Goal: Task Accomplishment & Management: Use online tool/utility

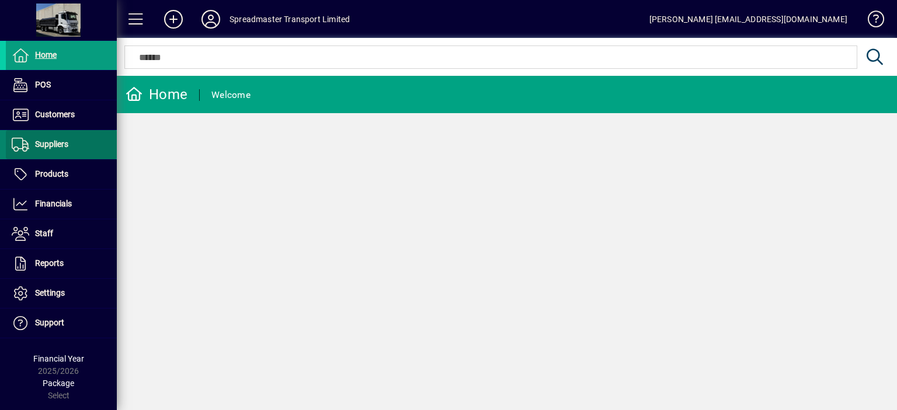
click at [67, 145] on span "Suppliers" at bounding box center [51, 144] width 33 height 9
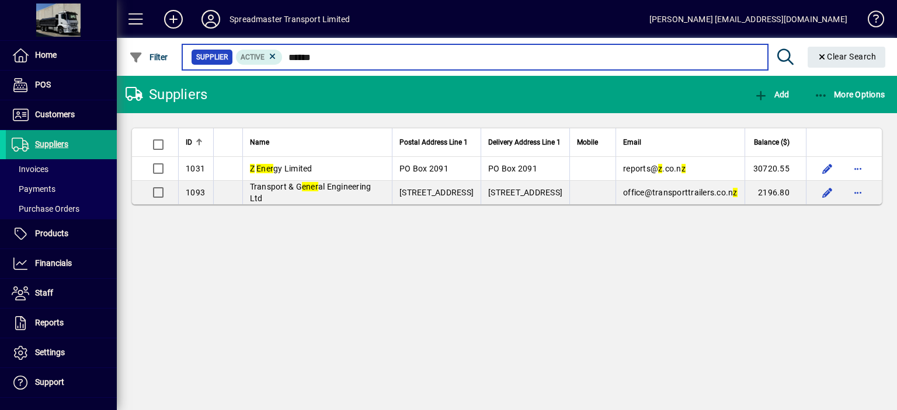
type input "******"
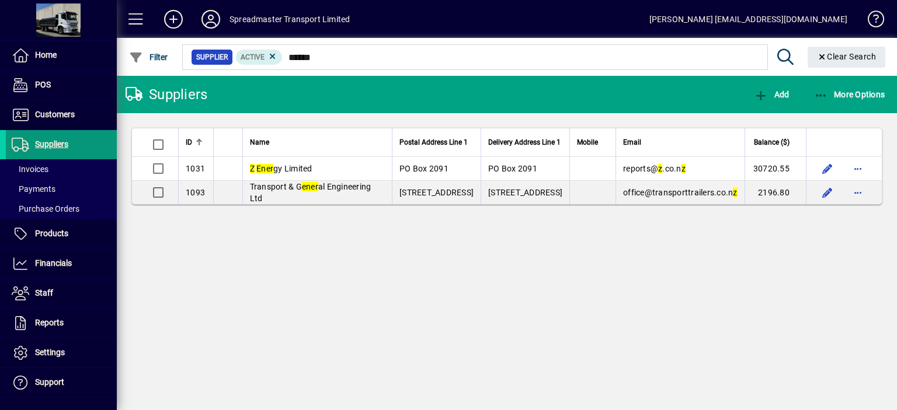
click at [49, 141] on span "Suppliers" at bounding box center [51, 144] width 33 height 9
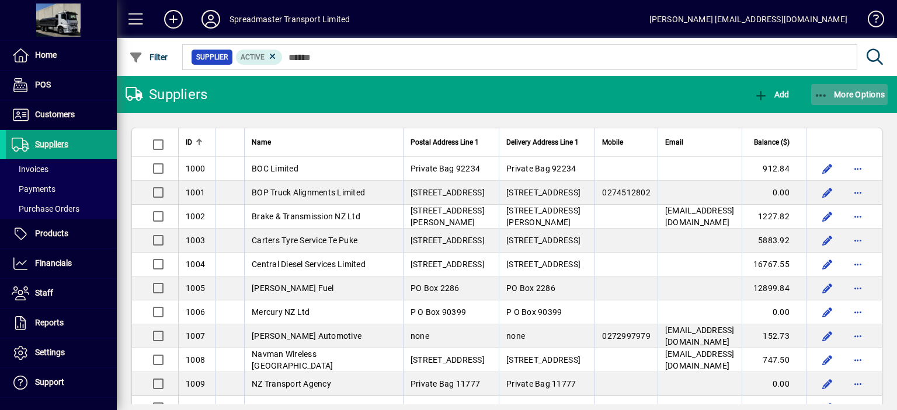
click at [843, 93] on span "More Options" at bounding box center [849, 94] width 71 height 9
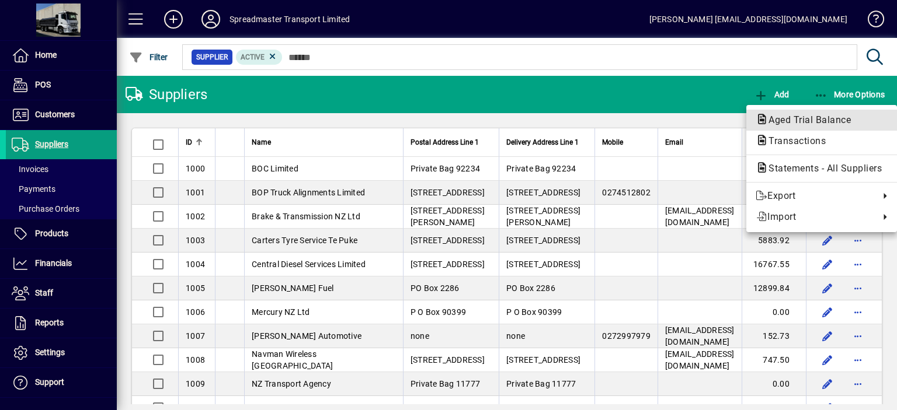
click at [789, 119] on span "Aged Trial Balance" at bounding box center [805, 119] width 101 height 11
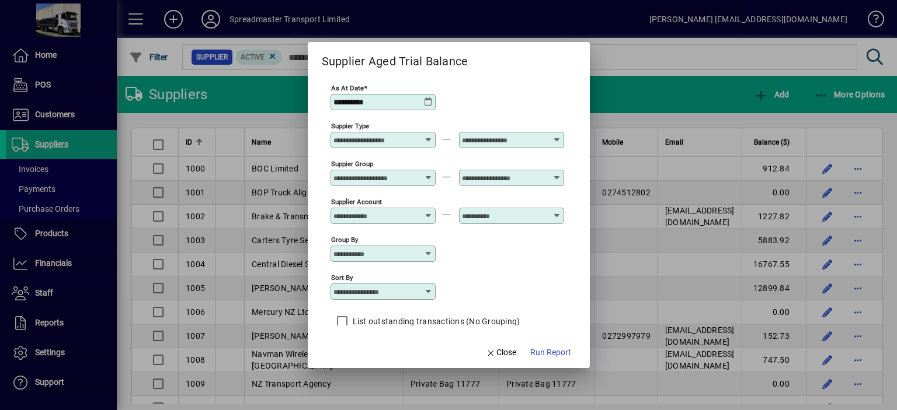
scroll to position [10, 0]
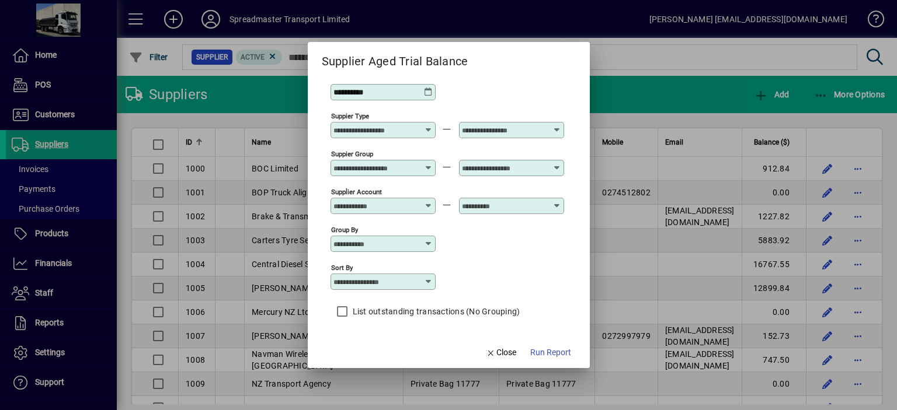
click at [431, 281] on icon at bounding box center [428, 281] width 9 height 9
click at [388, 342] on div "Supplier Name" at bounding box center [367, 339] width 56 height 12
type input "**********"
click at [545, 354] on span "Run Report" at bounding box center [550, 353] width 41 height 12
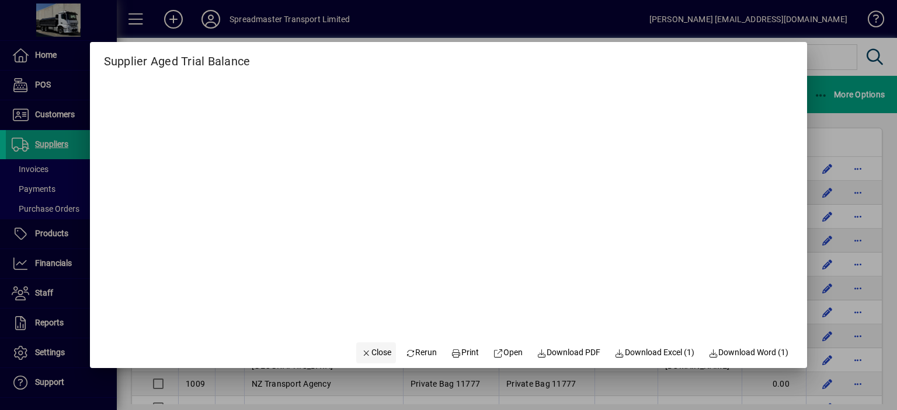
click at [371, 352] on span "Close" at bounding box center [376, 353] width 30 height 12
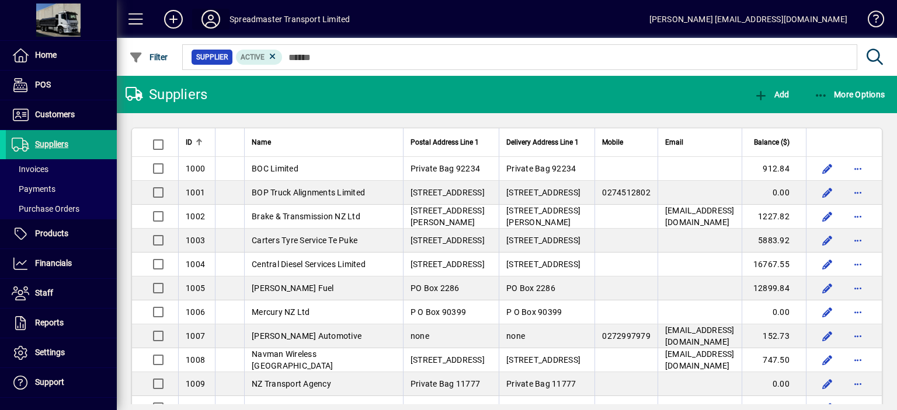
click at [217, 16] on icon at bounding box center [210, 19] width 23 height 19
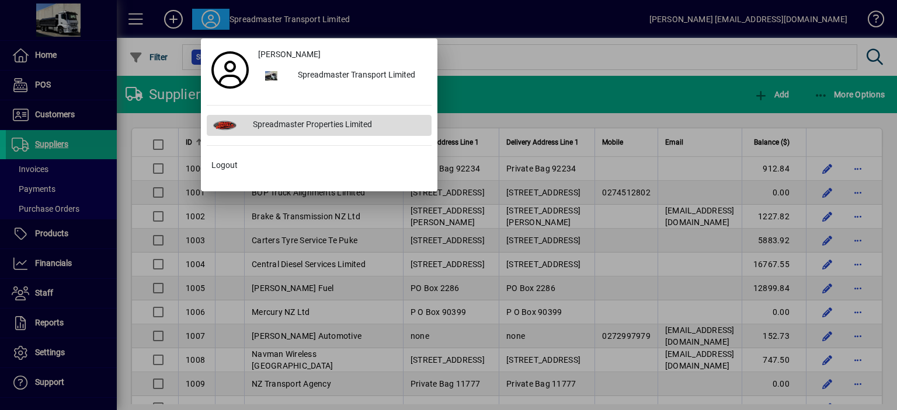
click at [320, 123] on div "Spreadmaster Properties Limited" at bounding box center [337, 125] width 188 height 21
